Goal: Register for event/course

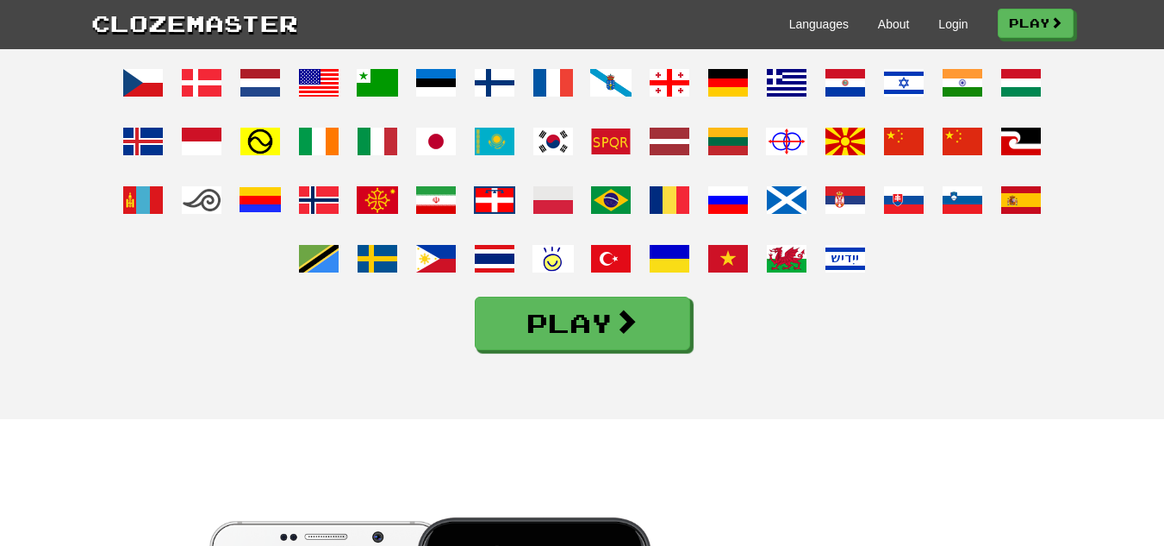
scroll to position [1379, 0]
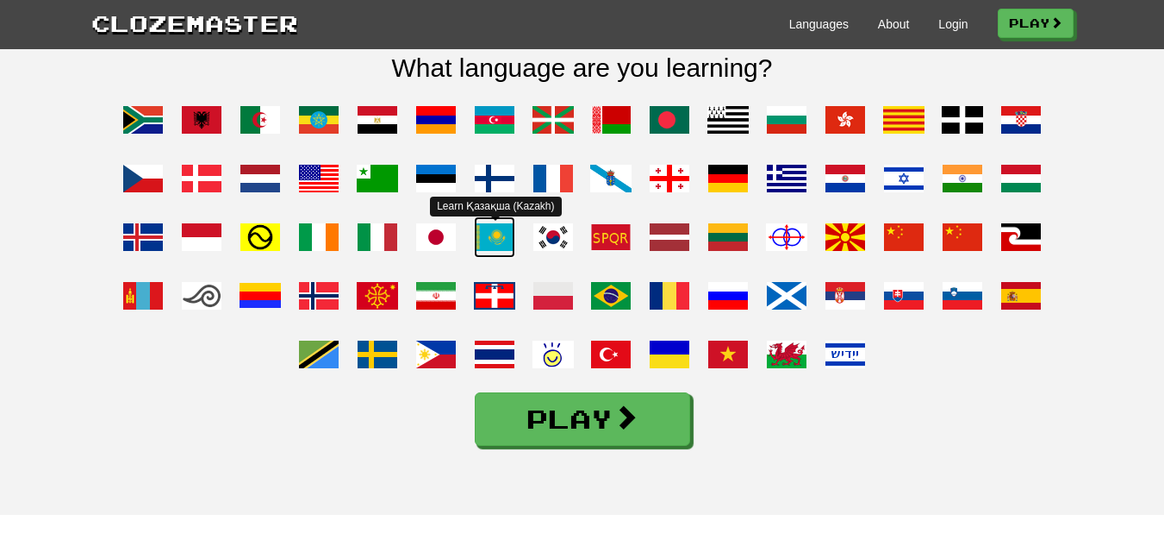
click at [495, 258] on span at bounding box center [494, 236] width 41 height 41
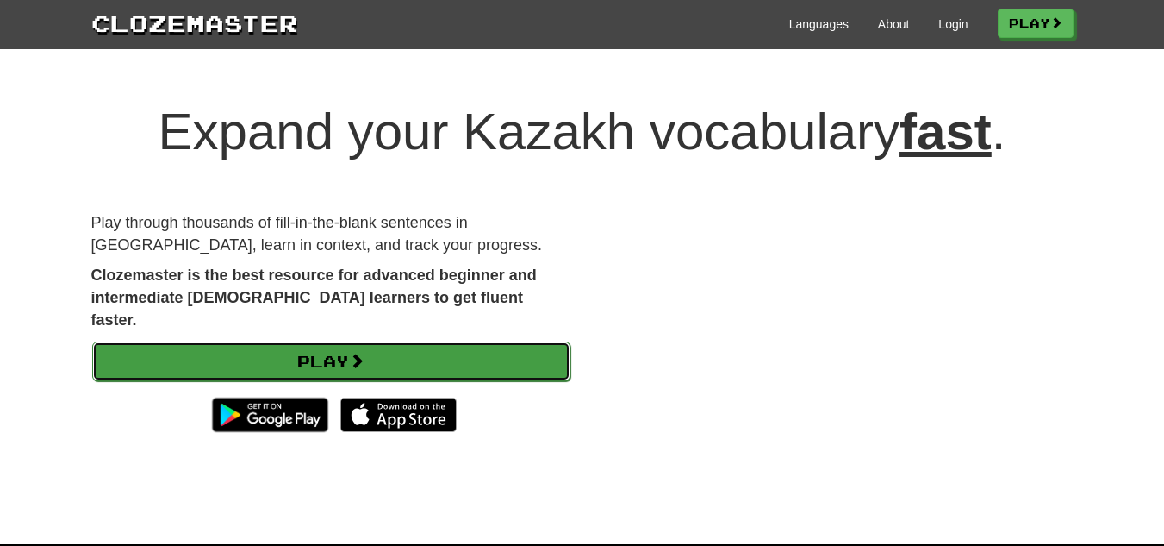
click at [532, 341] on link "Play" at bounding box center [331, 361] width 478 height 40
